Goal: Transaction & Acquisition: Purchase product/service

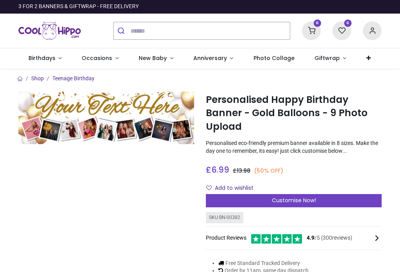
click at [348, 197] on div "Customise Now!" at bounding box center [294, 200] width 176 height 13
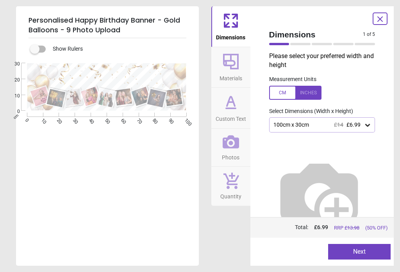
click at [370, 125] on icon at bounding box center [367, 125] width 8 height 8
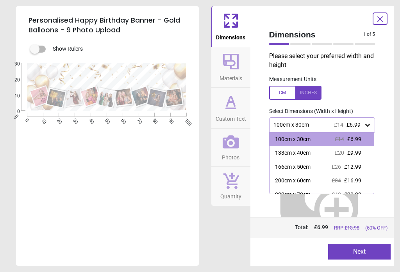
click at [378, 81] on div "Measurement Units" at bounding box center [322, 88] width 119 height 30
click at [373, 85] on div "Measurement Units" at bounding box center [322, 88] width 119 height 30
click at [285, 90] on div at bounding box center [295, 93] width 52 height 14
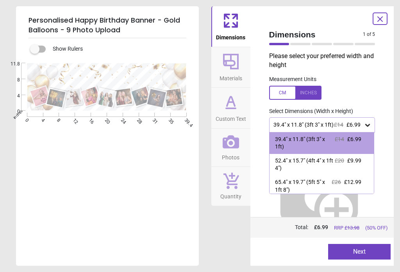
click at [372, 124] on div "39.4" x 11.8" (3ft 3" x 1ft) £14 £6.99" at bounding box center [322, 124] width 106 height 15
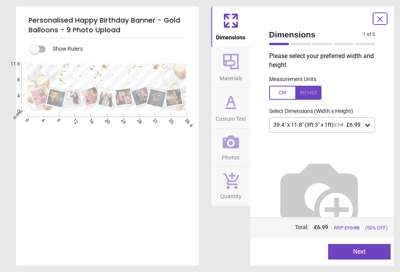
click at [282, 90] on div at bounding box center [295, 93] width 52 height 14
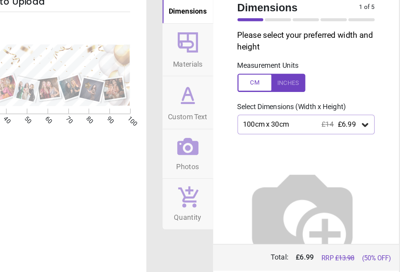
click at [286, 117] on div "100cm x 30cm £14 £6.99" at bounding box center [322, 124] width 106 height 15
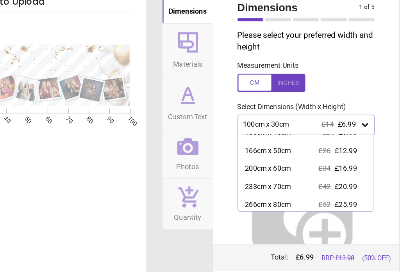
scroll to position [22, 0]
click at [275, 169] on div "233cm x 70cm" at bounding box center [293, 173] width 36 height 8
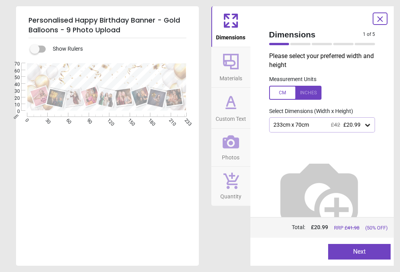
click at [379, 171] on div at bounding box center [322, 192] width 119 height 119
click at [365, 249] on button "Next" at bounding box center [359, 252] width 62 height 16
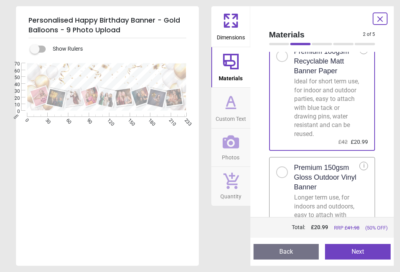
scroll to position [27, 0]
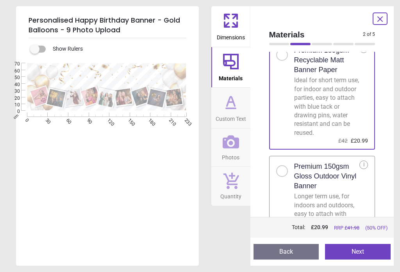
click at [291, 167] on div at bounding box center [285, 169] width 18 height 16
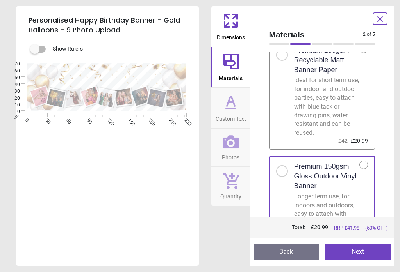
click at [370, 258] on button "Next" at bounding box center [358, 252] width 66 height 16
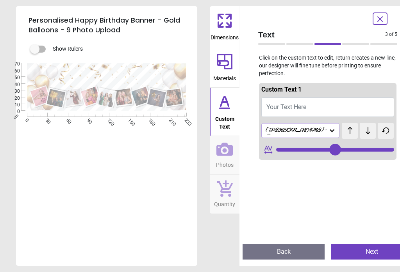
click at [328, 130] on icon at bounding box center [332, 131] width 8 height 8
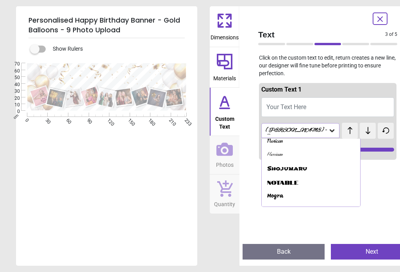
scroll to position [311, 0]
click at [328, 130] on icon at bounding box center [332, 131] width 8 height 8
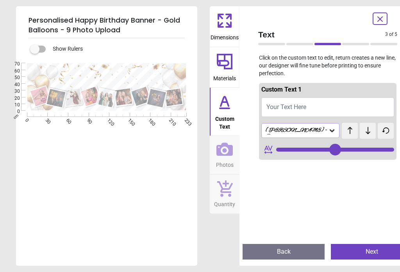
click at [313, 126] on div "Alex Brush - Bold" at bounding box center [300, 130] width 78 height 15
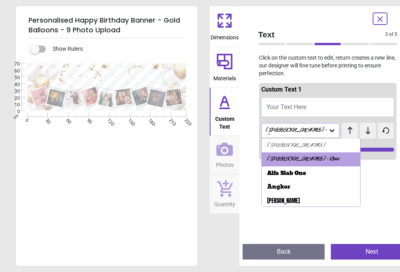
click at [352, 126] on span "test" at bounding box center [355, 127] width 7 height 7
click at [306, 158] on div "Alex Brush - Bold" at bounding box center [303, 160] width 72 height 8
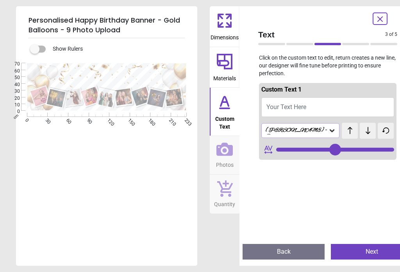
click at [328, 127] on icon at bounding box center [332, 131] width 8 height 8
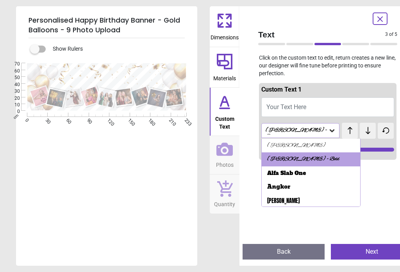
click at [347, 156] on div "Alex Brush - Bold" at bounding box center [310, 160] width 98 height 14
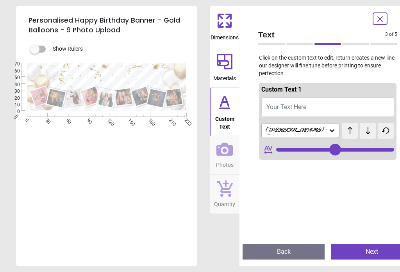
click at [328, 130] on icon at bounding box center [332, 131] width 8 height 8
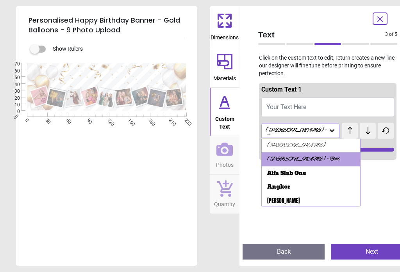
click at [302, 142] on div "Alex Brush" at bounding box center [296, 146] width 59 height 8
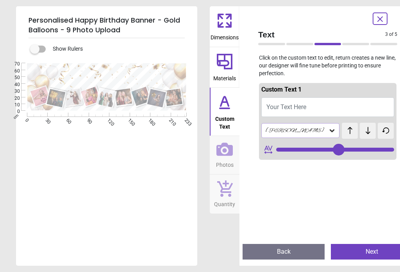
click at [314, 128] on div "Alex Brush" at bounding box center [300, 130] width 78 height 15
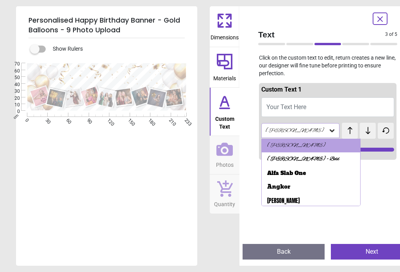
click at [315, 167] on div "Alfa Slab One" at bounding box center [310, 174] width 98 height 14
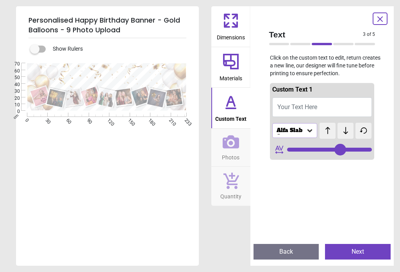
click at [314, 128] on div "Alfa Slab One" at bounding box center [294, 130] width 45 height 15
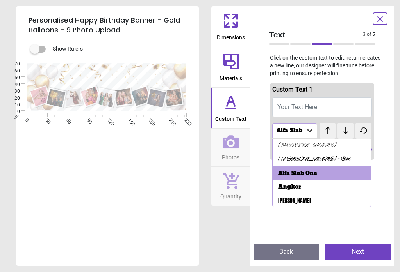
click at [322, 156] on div "Alex Brush - Bold" at bounding box center [314, 160] width 72 height 8
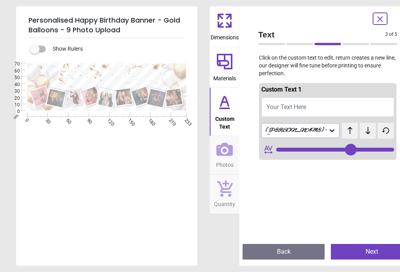
type input "**"
click at [328, 127] on icon at bounding box center [332, 131] width 8 height 8
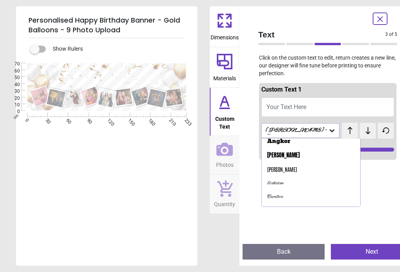
scroll to position [46, 0]
click at [283, 180] on div "Birthstone" at bounding box center [275, 183] width 16 height 8
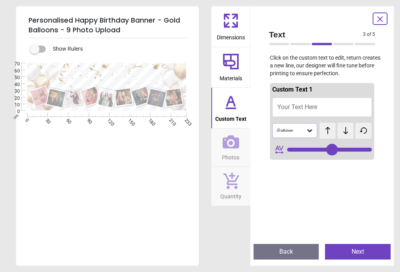
click at [311, 130] on icon at bounding box center [309, 131] width 5 height 3
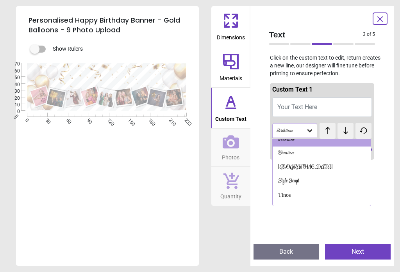
scroll to position [87, 0]
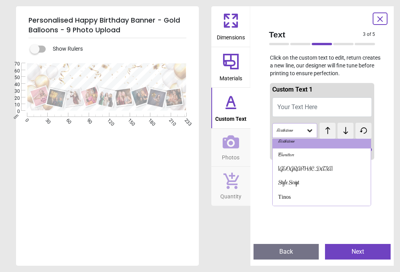
click at [289, 154] on div "Carattere" at bounding box center [286, 156] width 16 height 8
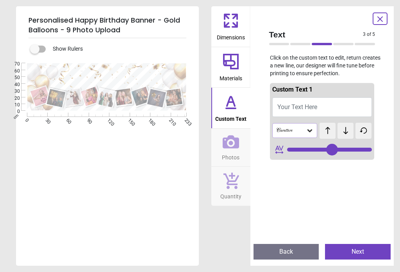
click at [315, 129] on div "Carattere" at bounding box center [294, 130] width 45 height 15
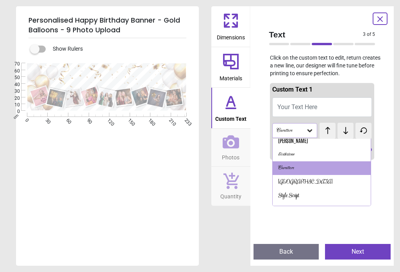
scroll to position [75, 0]
click at [287, 194] on div "Style Script" at bounding box center [288, 196] width 21 height 8
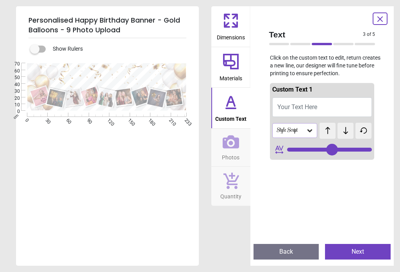
click at [312, 130] on icon at bounding box center [309, 131] width 5 height 3
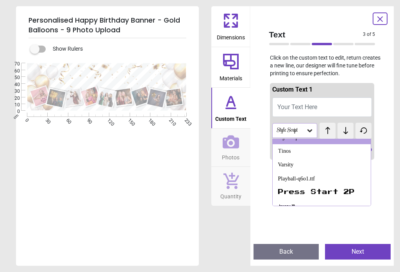
scroll to position [133, 0]
click at [292, 176] on div "Playball-q6o1.ttf" at bounding box center [296, 179] width 37 height 8
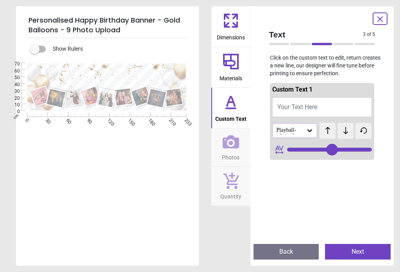
click at [313, 129] on icon at bounding box center [310, 131] width 8 height 8
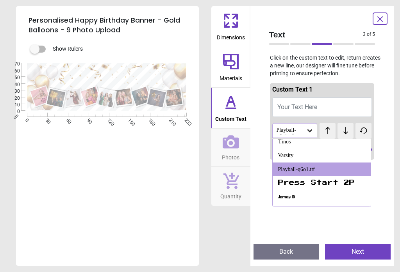
scroll to position [155, 0]
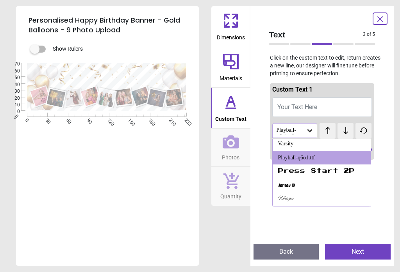
click at [285, 196] on div "Whisper" at bounding box center [286, 200] width 16 height 8
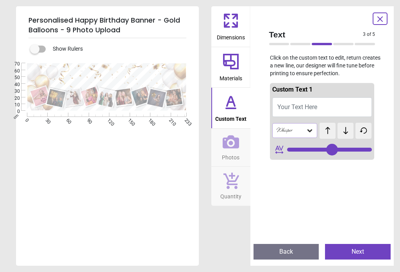
click at [316, 127] on div "Whisper" at bounding box center [294, 130] width 45 height 15
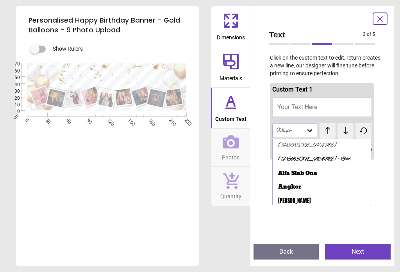
scroll to position [0, 0]
click at [287, 146] on div "Alex Brush" at bounding box center [307, 146] width 59 height 8
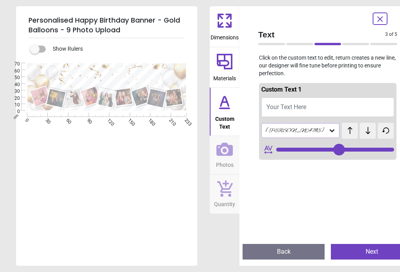
click at [315, 126] on div "Alex Brush" at bounding box center [300, 130] width 78 height 15
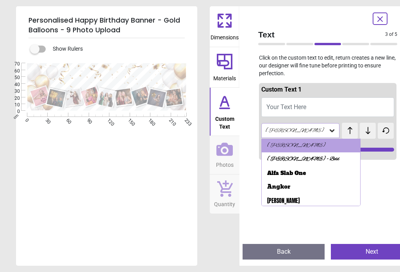
click at [290, 158] on div "Alex Brush - Bold" at bounding box center [303, 160] width 72 height 8
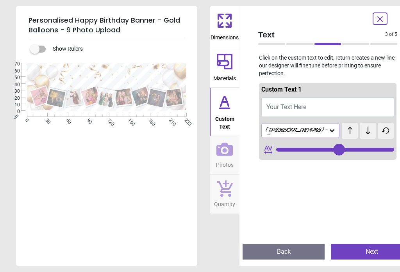
click at [340, 110] on button "Your Text Here" at bounding box center [327, 108] width 133 height 20
click at [326, 106] on button "Your Text Here" at bounding box center [327, 108] width 133 height 20
type textarea "**********"
type input "**"
type textarea "**********"
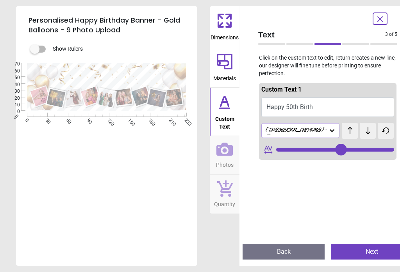
type input "**"
type textarea "**********"
type input "**"
type textarea "**********"
type input "**"
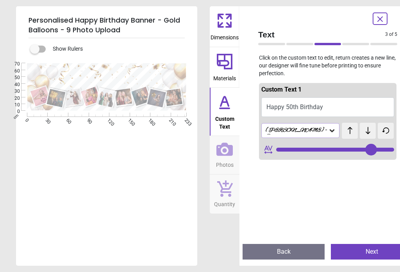
type textarea "**********"
type input "**"
type textarea "**********"
type input "**"
type textarea "**********"
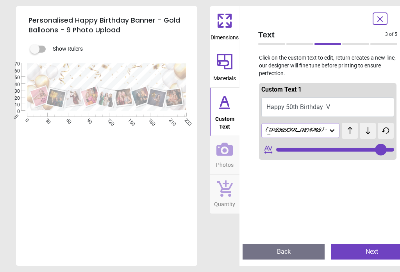
type input "**"
type textarea "**********"
type input "**"
type textarea "**********"
type input "**"
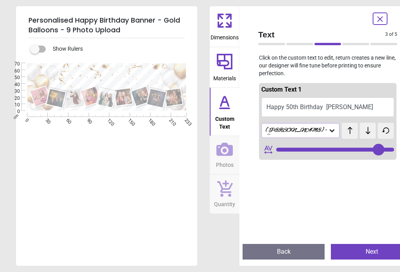
type textarea "**********"
click at [368, 251] on button "Next" at bounding box center [372, 252] width 82 height 16
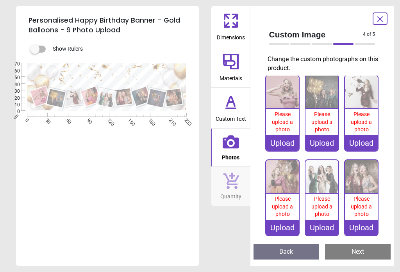
scroll to position [4, 0]
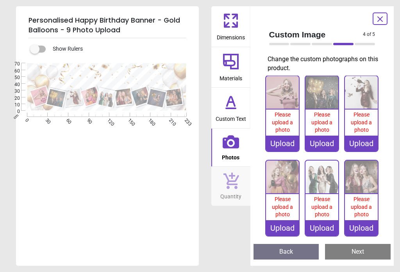
click at [287, 145] on div "Upload" at bounding box center [282, 144] width 33 height 16
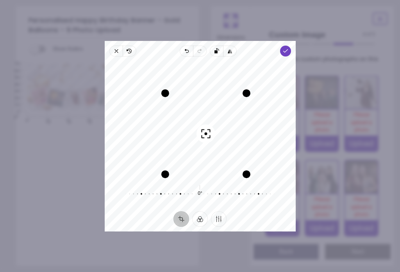
click at [288, 48] on icon "button" at bounding box center [285, 51] width 6 height 6
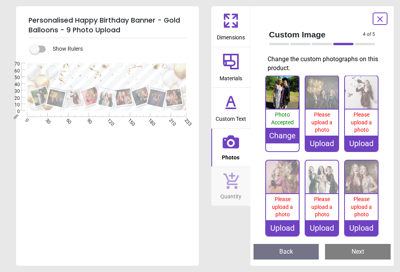
click at [327, 89] on img at bounding box center [321, 92] width 33 height 33
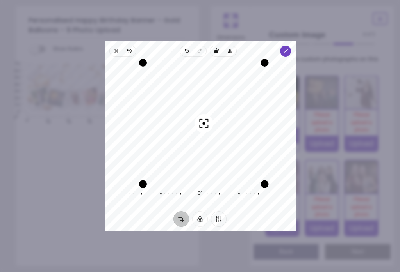
click at [290, 46] on span "Done" at bounding box center [284, 51] width 11 height 11
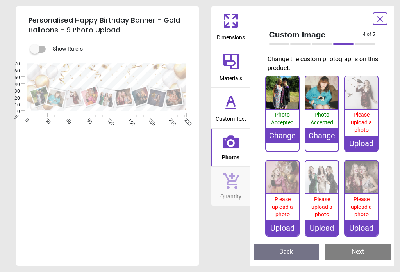
click at [362, 90] on img at bounding box center [361, 92] width 33 height 33
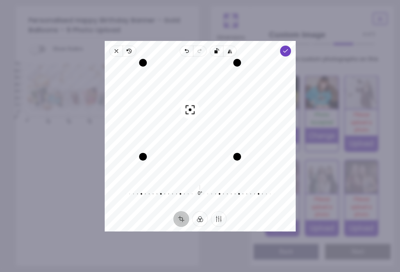
click at [290, 46] on span "Done" at bounding box center [284, 51] width 11 height 11
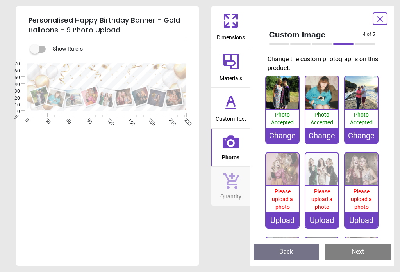
click at [284, 172] on img at bounding box center [282, 169] width 33 height 33
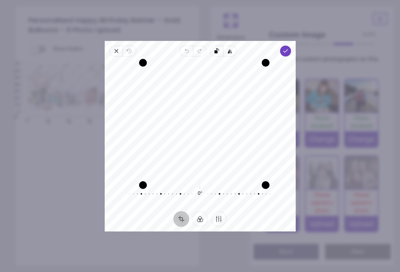
scroll to position [4, 0]
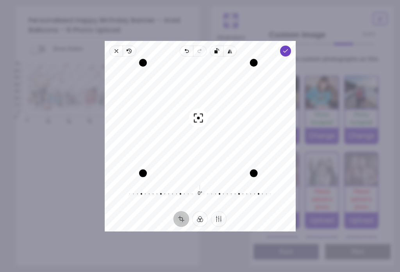
click at [288, 48] on icon "button" at bounding box center [285, 51] width 6 height 6
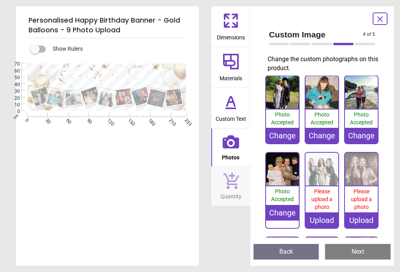
click at [330, 168] on img at bounding box center [321, 169] width 33 height 33
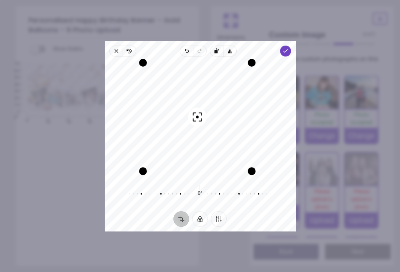
click at [290, 48] on span "Done" at bounding box center [284, 51] width 11 height 11
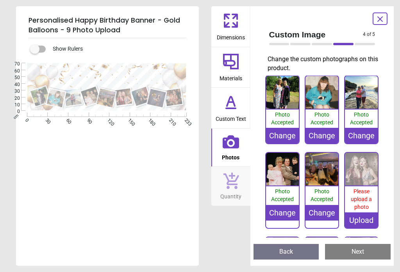
click at [364, 169] on img at bounding box center [361, 169] width 33 height 33
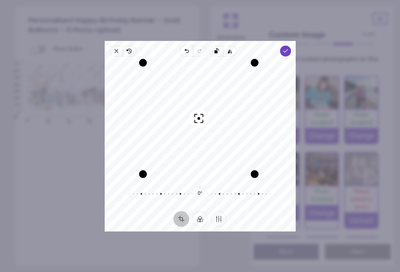
click at [114, 48] on icon "button" at bounding box center [116, 51] width 6 height 6
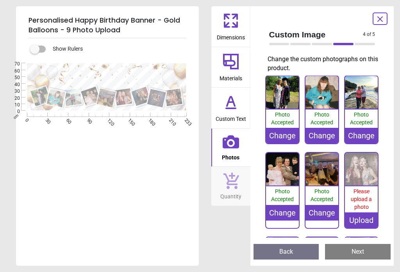
click at [366, 167] on img at bounding box center [361, 169] width 33 height 33
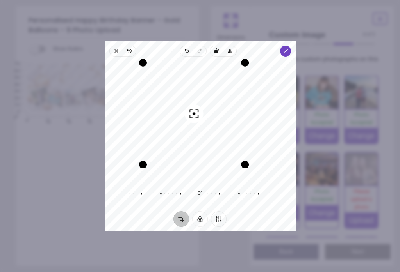
click at [290, 49] on span "Done" at bounding box center [284, 51] width 11 height 11
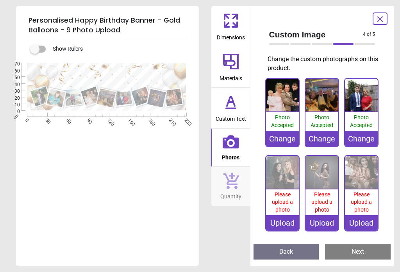
scroll to position [77, 0]
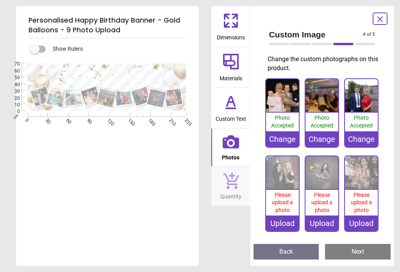
click at [289, 171] on img at bounding box center [282, 172] width 33 height 33
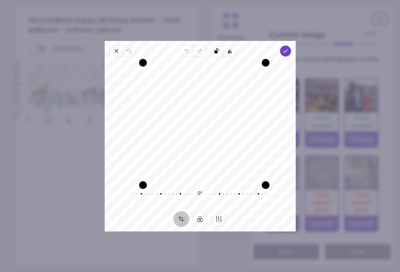
click at [220, 46] on span "Rotate left" at bounding box center [216, 51] width 13 height 11
click at [217, 48] on icon "button" at bounding box center [288, 100] width 151 height 105
click at [220, 46] on span "Rotate left" at bounding box center [216, 51] width 13 height 11
click at [221, 46] on span "Rotate left" at bounding box center [216, 51] width 13 height 11
click at [290, 48] on span "Done" at bounding box center [284, 51] width 11 height 11
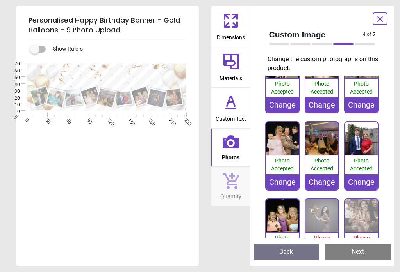
scroll to position [45, 0]
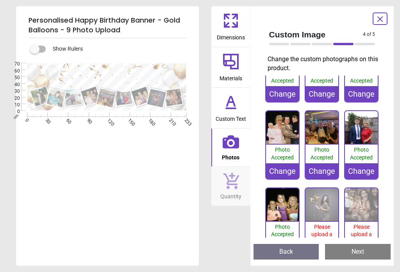
click at [327, 208] on img at bounding box center [321, 204] width 33 height 33
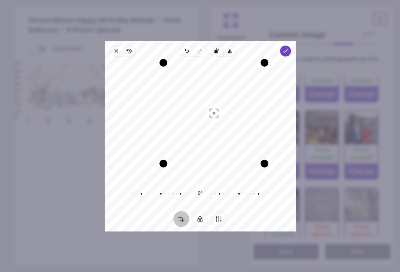
click at [163, 162] on div "Drag corner bl" at bounding box center [163, 164] width 8 height 8
click at [117, 47] on span "Close" at bounding box center [115, 51] width 13 height 11
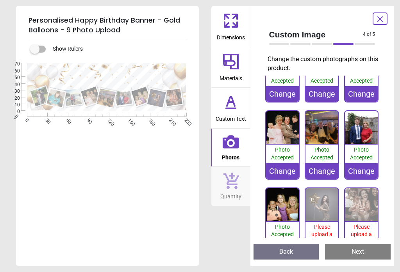
click at [333, 203] on img at bounding box center [321, 204] width 33 height 33
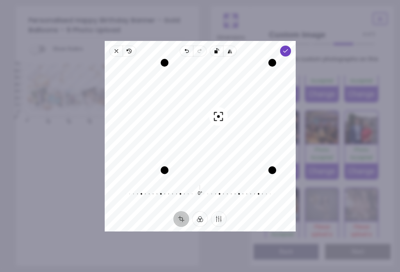
click at [165, 166] on div "Drag corner bl" at bounding box center [164, 170] width 8 height 8
click at [183, 48] on icon "button" at bounding box center [186, 51] width 6 height 6
click at [288, 48] on icon "button" at bounding box center [285, 51] width 6 height 6
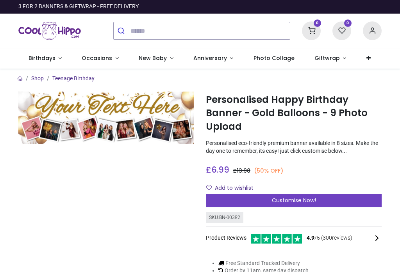
click at [361, 154] on p "Personalised eco-friendly premium banner available in 8 sizes. Make the day one…" at bounding box center [294, 147] width 176 height 15
click at [361, 201] on div "Customise Now!" at bounding box center [294, 200] width 176 height 13
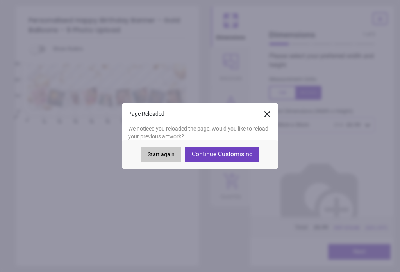
click at [247, 156] on button "Continue Customising" at bounding box center [222, 155] width 74 height 16
